Goal: Transaction & Acquisition: Obtain resource

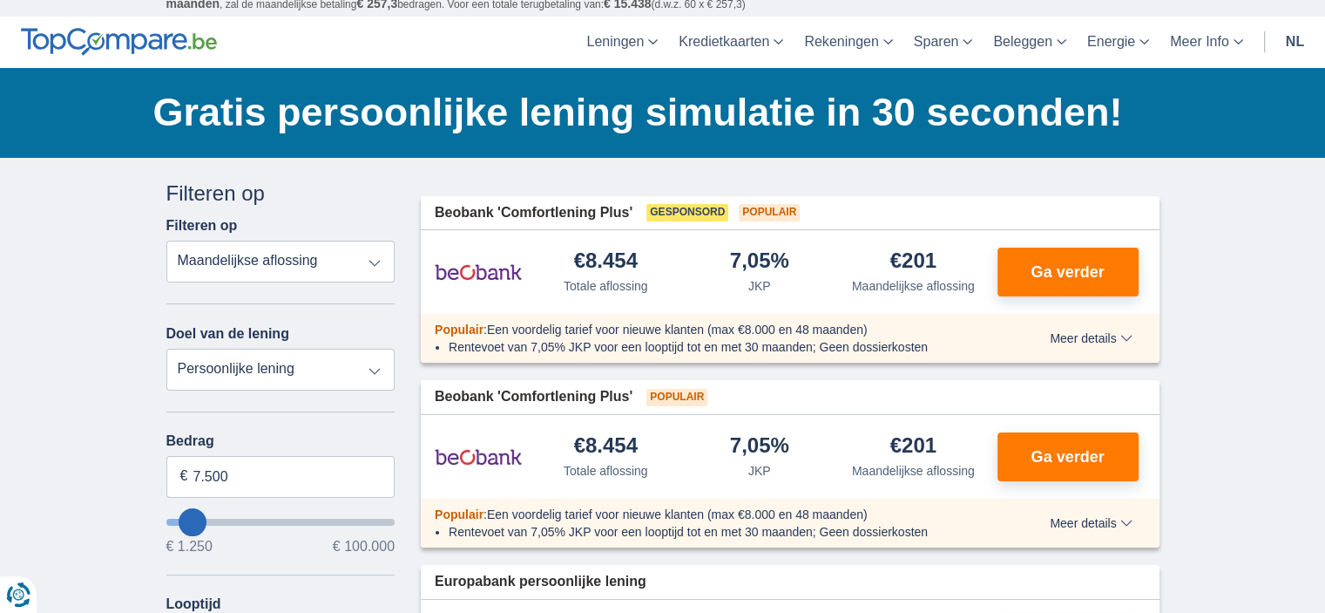
scroll to position [87, 0]
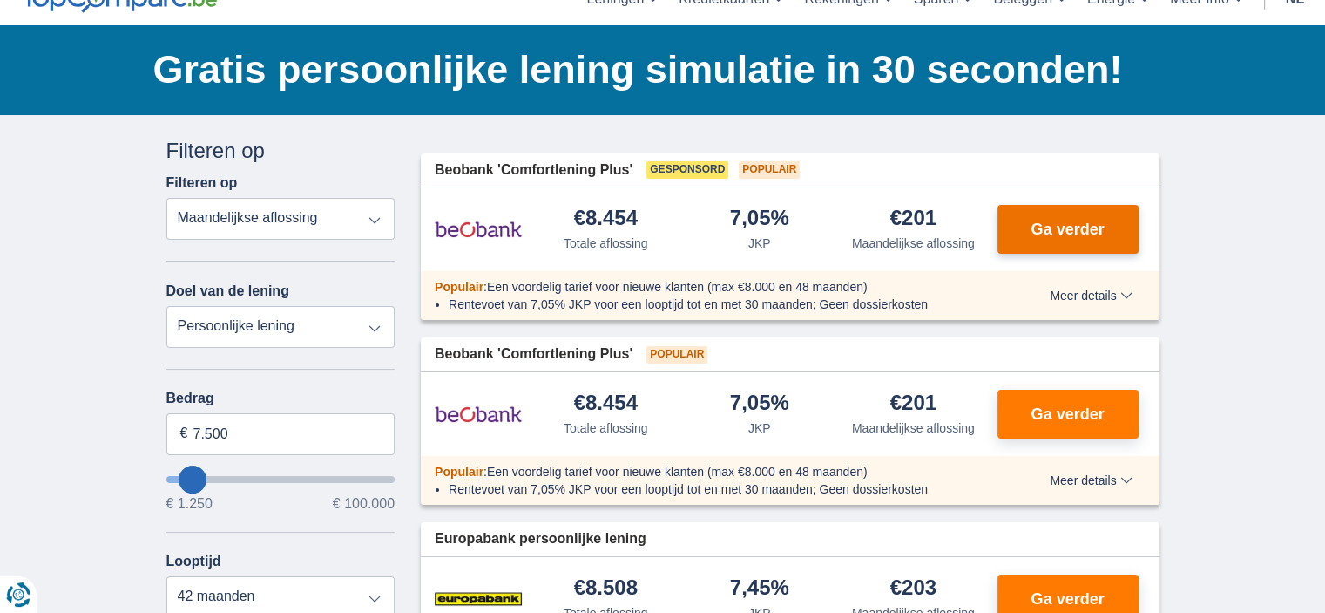
click at [1026, 229] on button "Ga verder" at bounding box center [1068, 229] width 141 height 49
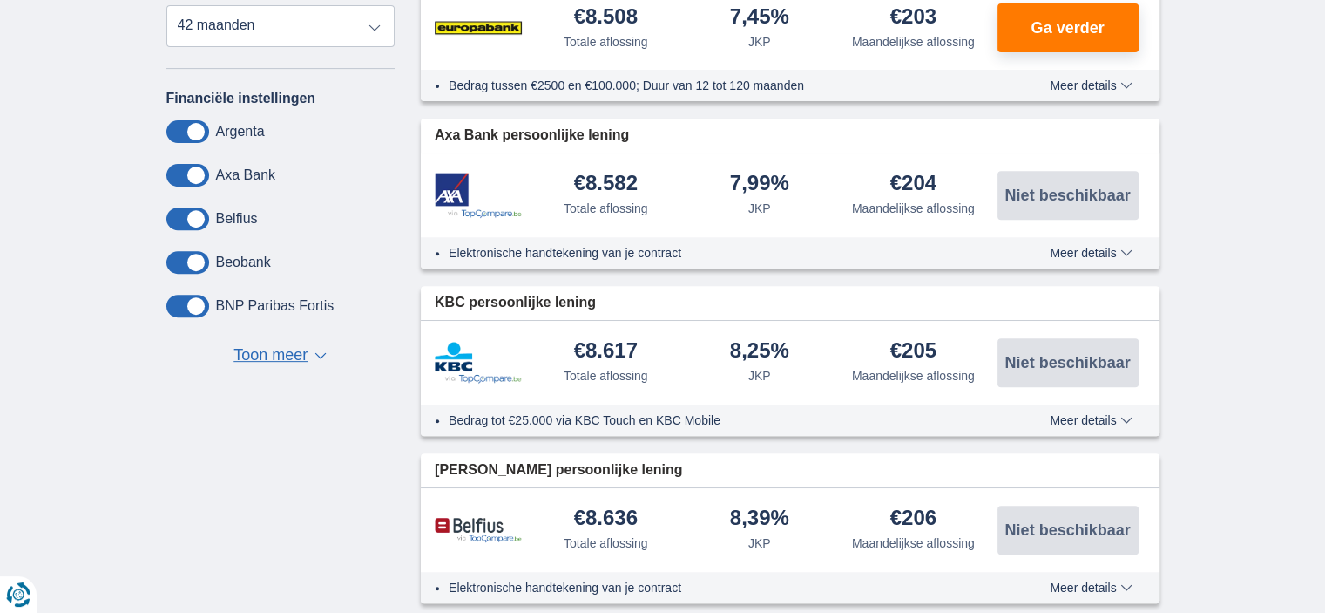
scroll to position [697, 0]
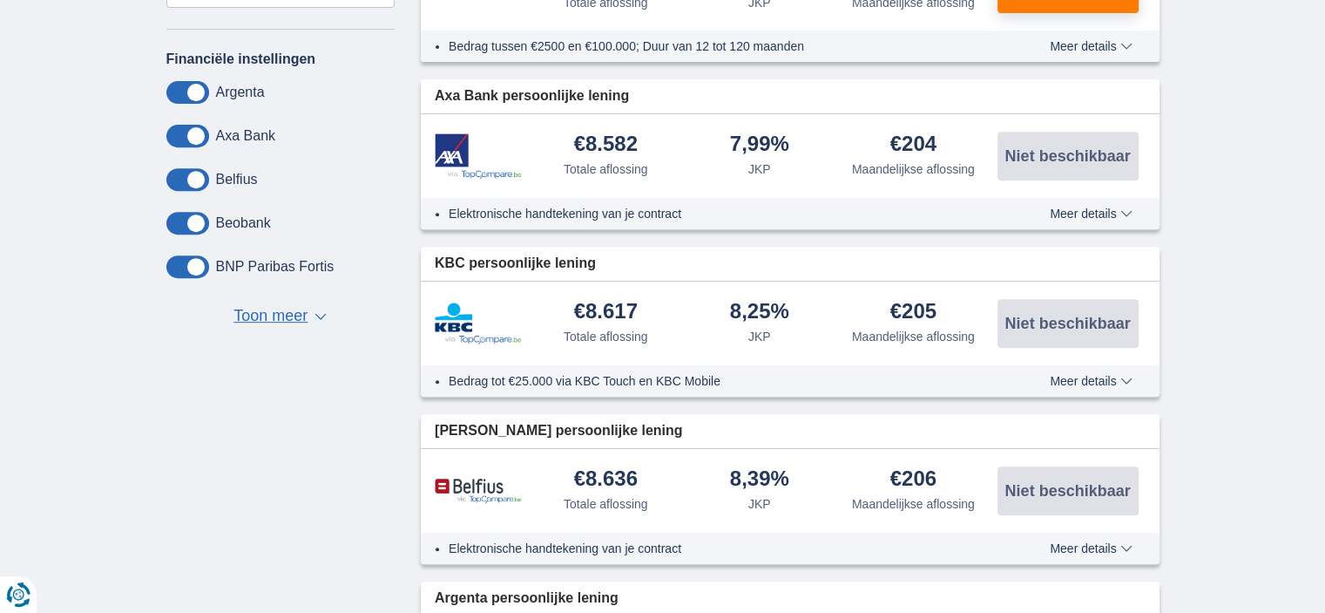
click at [593, 123] on div "€8.582 Totale aflossing 7,99% JKP" at bounding box center [790, 156] width 739 height 84
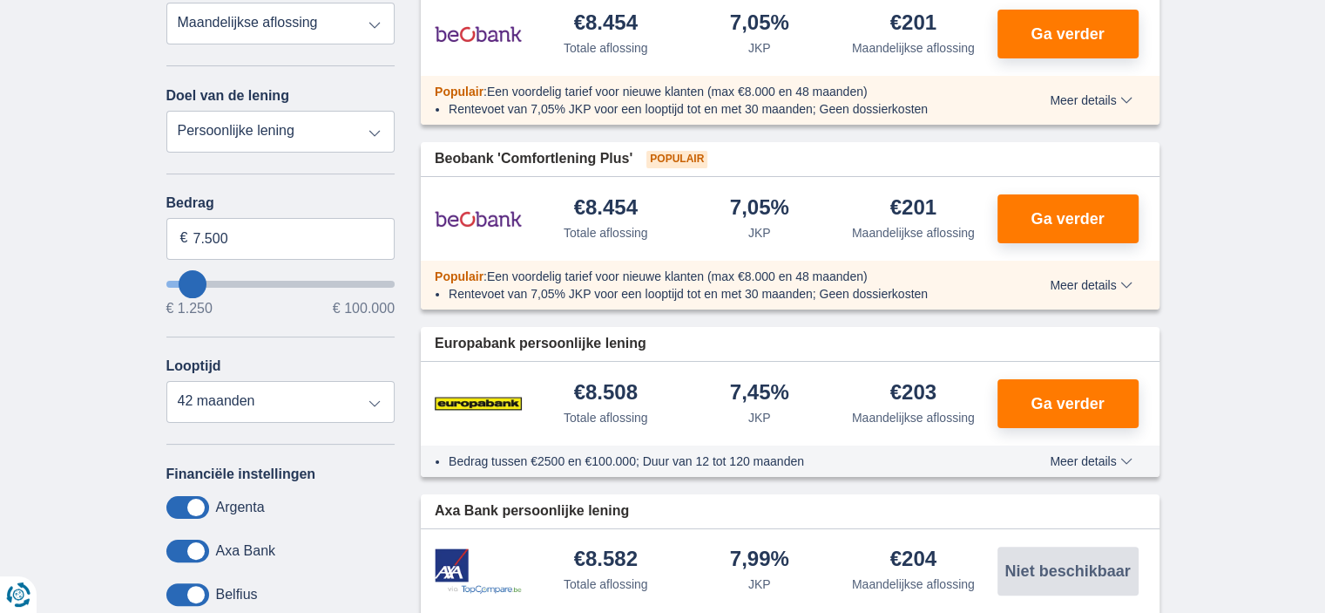
scroll to position [174, 0]
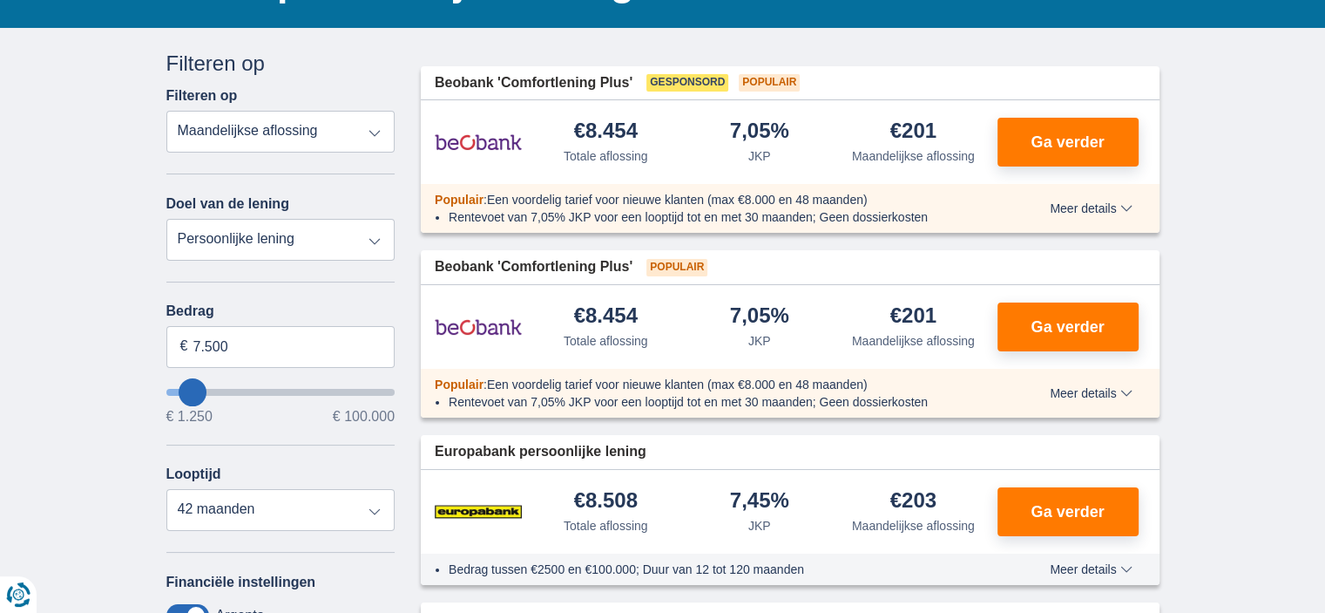
type input "6.250"
type input "8250"
type input "8.250"
select select "48"
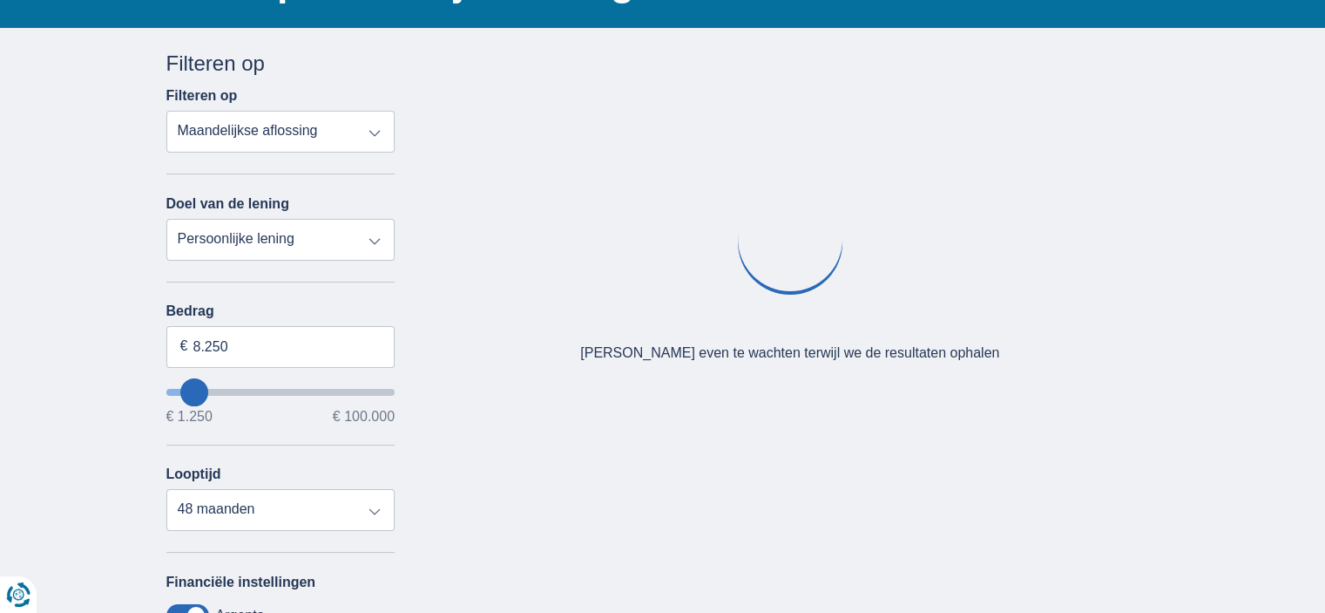
type input "36.250"
type input "36250"
select select "120"
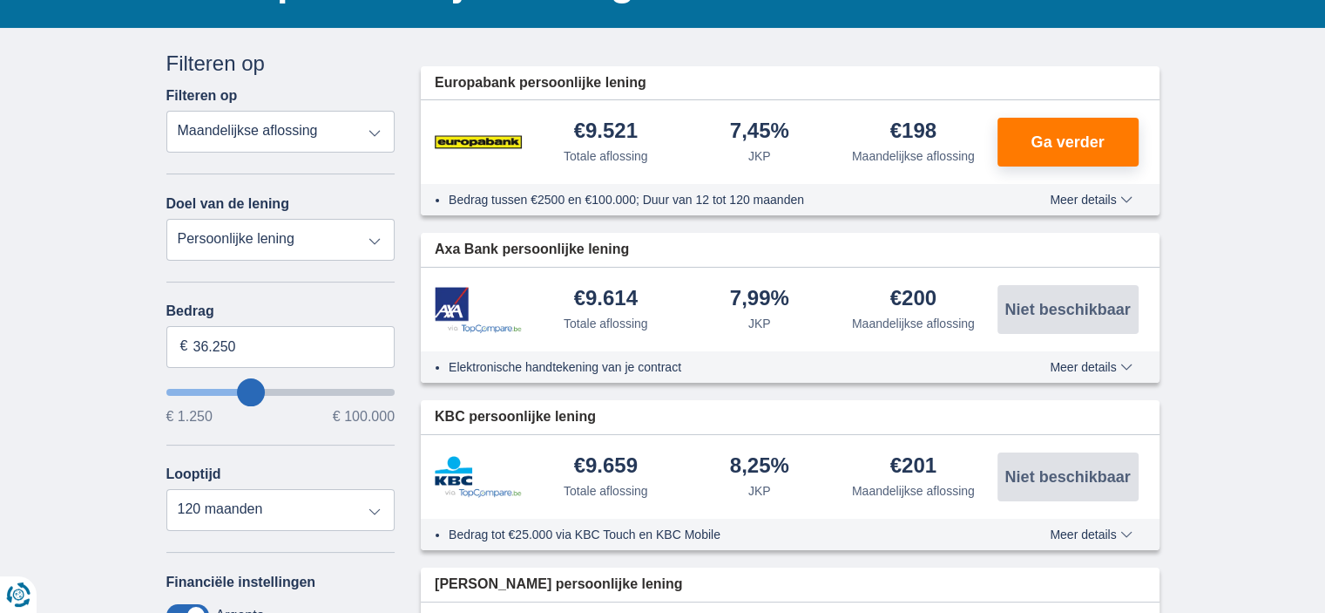
type input "36250"
click at [251, 389] on input "wantToBorrow" at bounding box center [280, 392] width 229 height 7
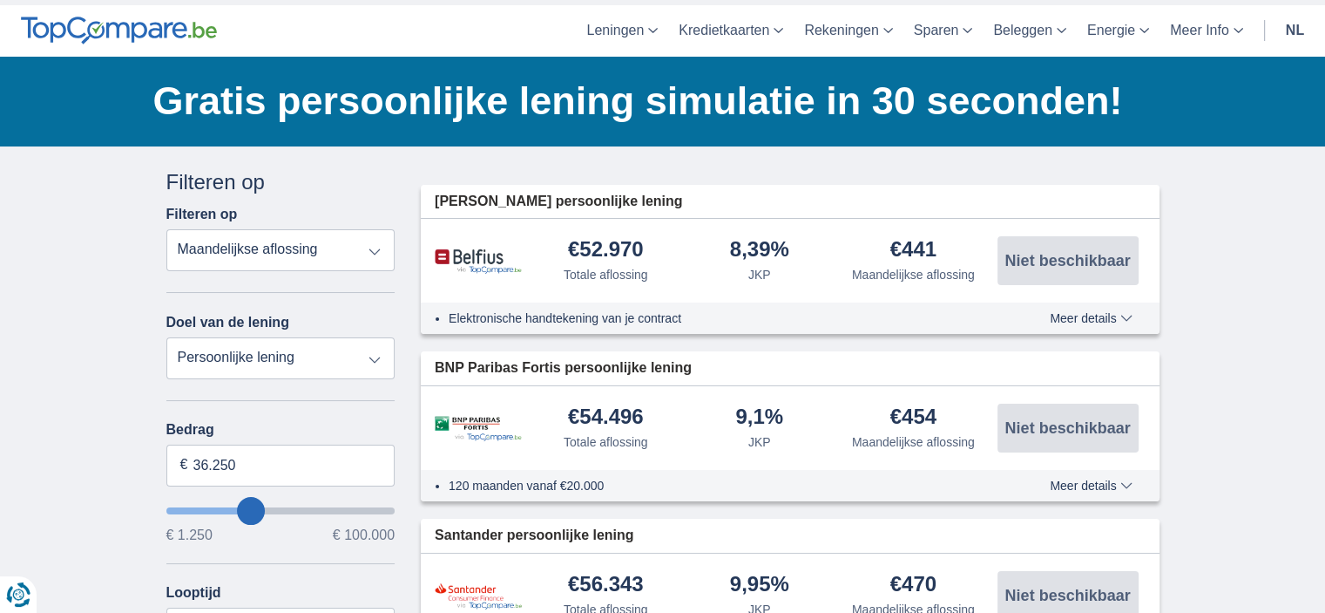
scroll to position [87, 0]
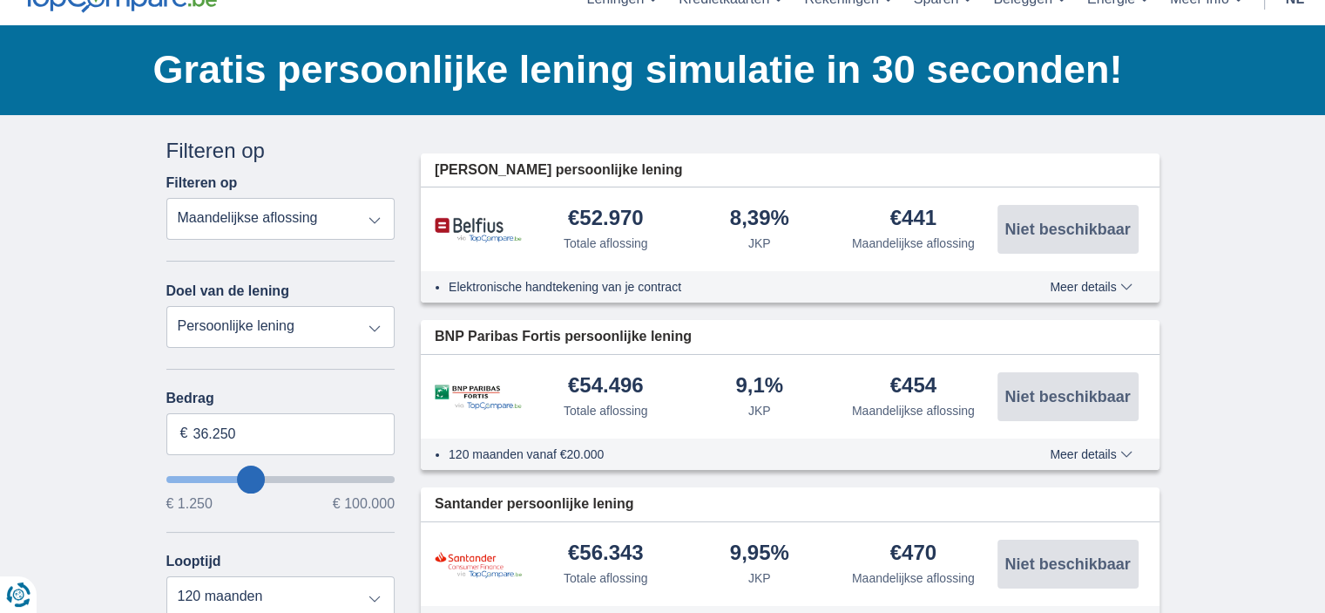
type input "47.250"
type input "47250"
click at [273, 476] on input "wantToBorrow" at bounding box center [280, 479] width 229 height 7
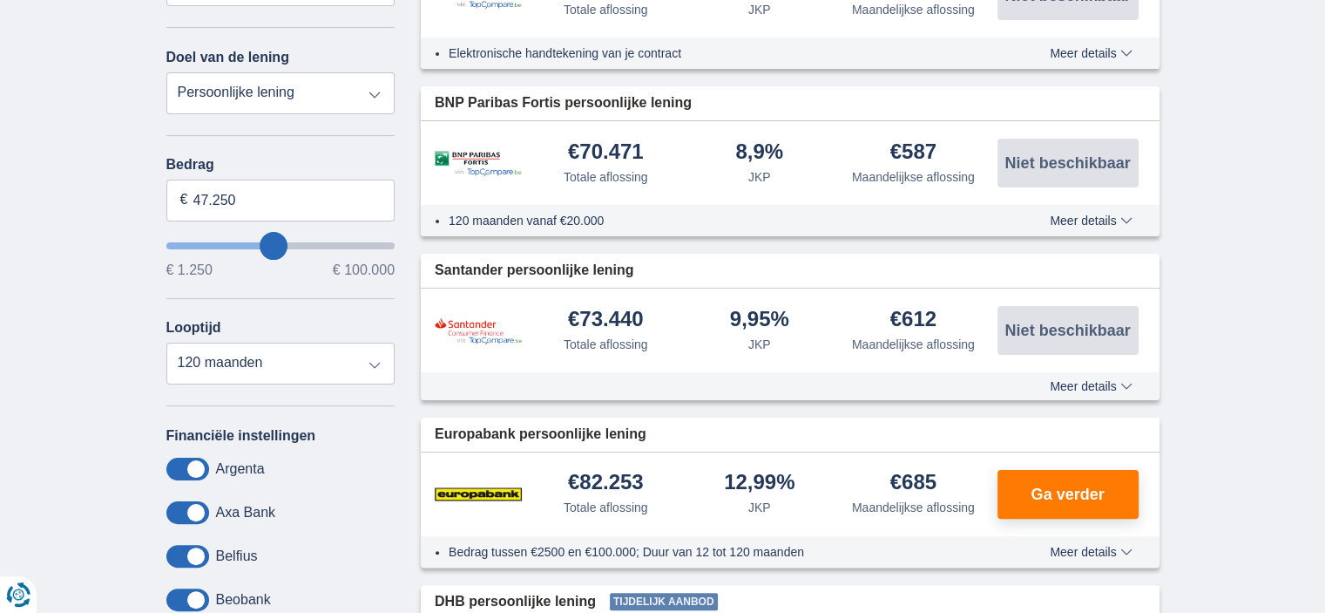
scroll to position [174, 0]
